Goal: Task Accomplishment & Management: Use online tool/utility

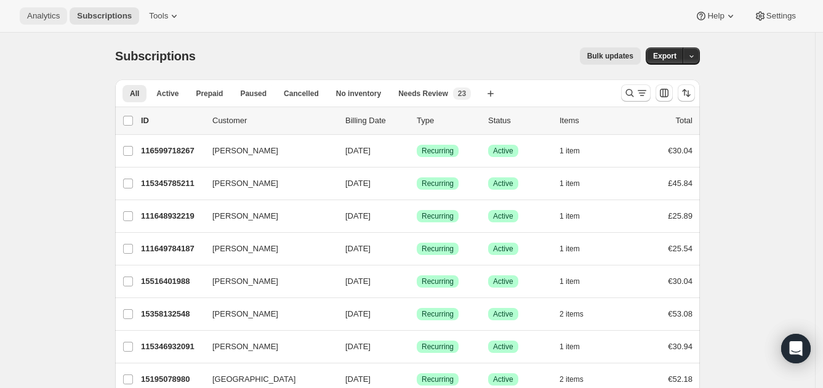
click at [40, 14] on span "Analytics" at bounding box center [43, 16] width 33 height 10
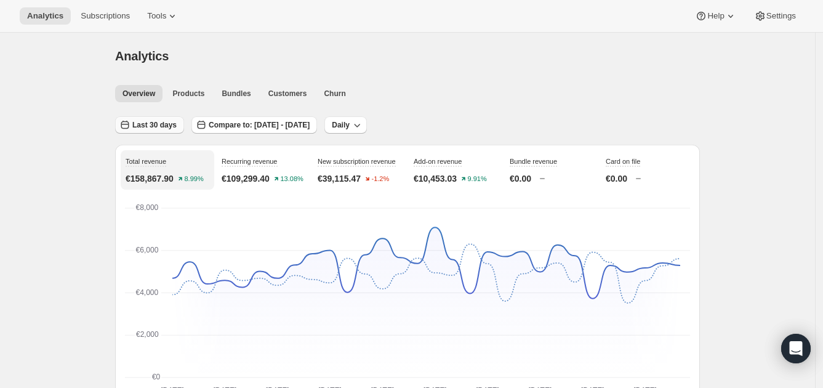
click at [157, 122] on span "Last 30 days" at bounding box center [154, 125] width 44 height 10
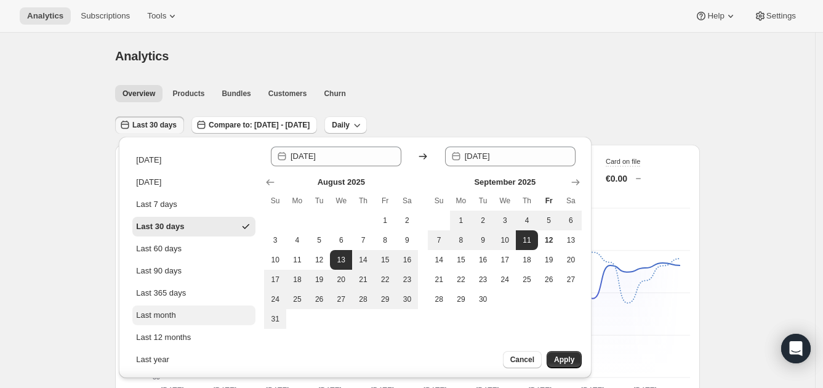
click at [220, 318] on button "Last month" at bounding box center [193, 315] width 123 height 20
type input "[DATE]"
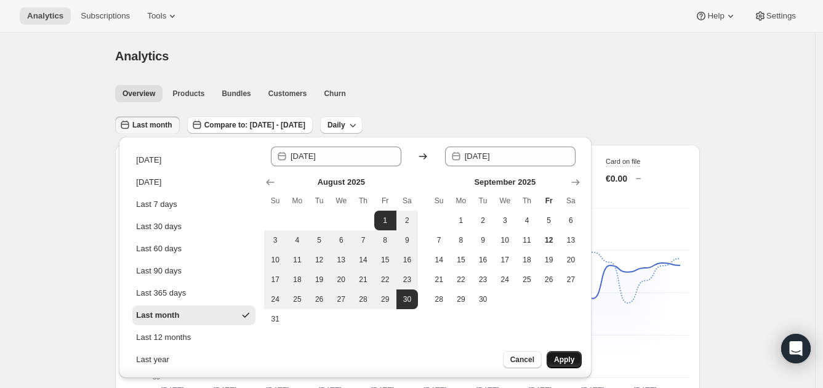
click at [567, 360] on span "Apply" at bounding box center [564, 360] width 20 height 10
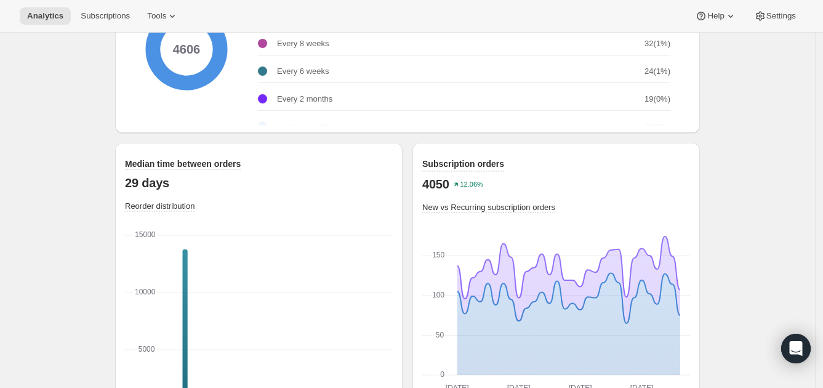
scroll to position [1697, 0]
